Goal: Navigation & Orientation: Find specific page/section

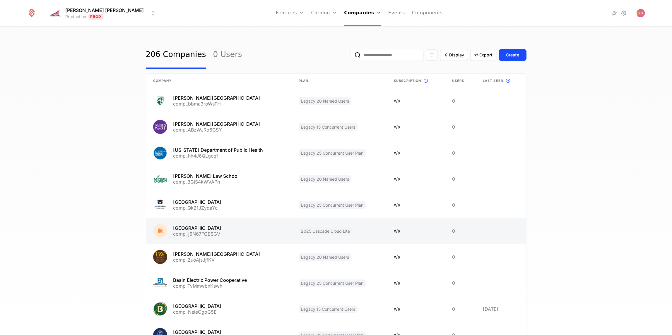
scroll to position [53, 0]
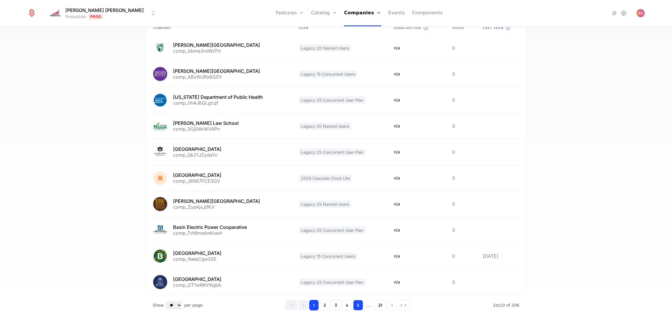
click at [360, 303] on button "5" at bounding box center [358, 305] width 10 height 11
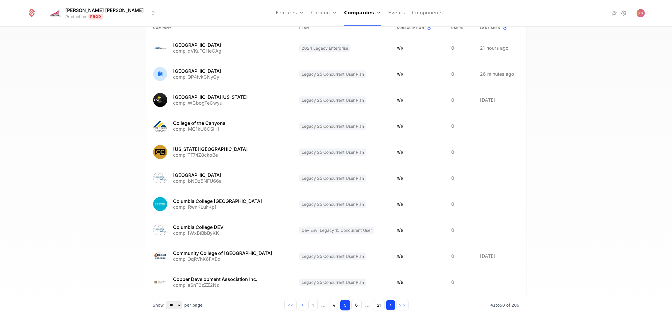
click at [390, 306] on icon "Go to next page" at bounding box center [390, 305] width 4 height 4
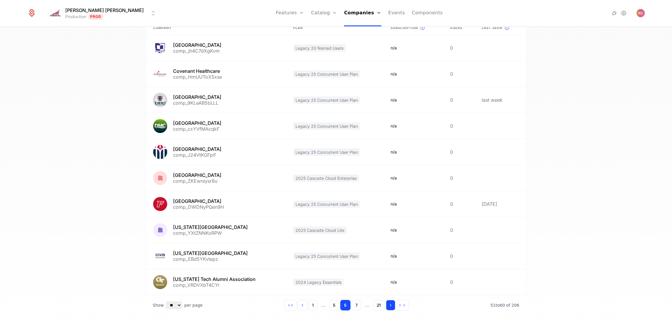
click at [390, 306] on icon "Go to next page" at bounding box center [390, 305] width 4 height 4
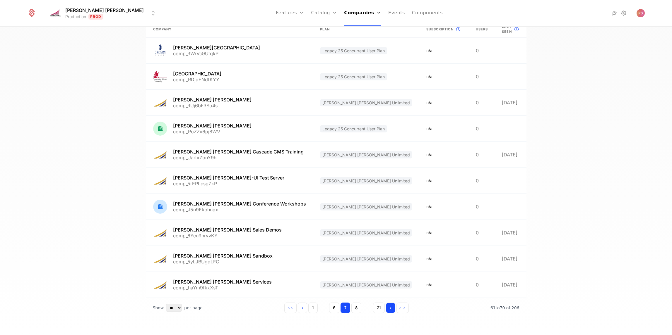
click at [390, 306] on icon "Go to next page" at bounding box center [390, 308] width 4 height 4
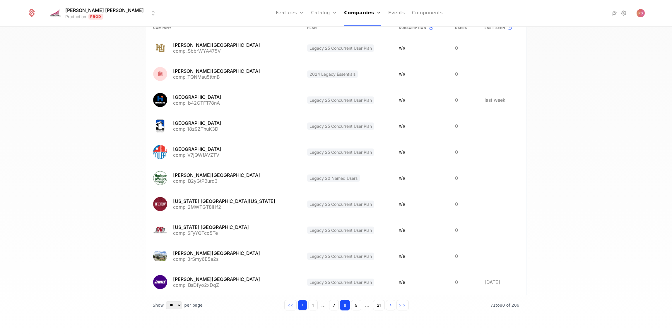
click at [303, 307] on icon "Go to previous page" at bounding box center [302, 305] width 4 height 4
